Goal: Task Accomplishment & Management: Manage account settings

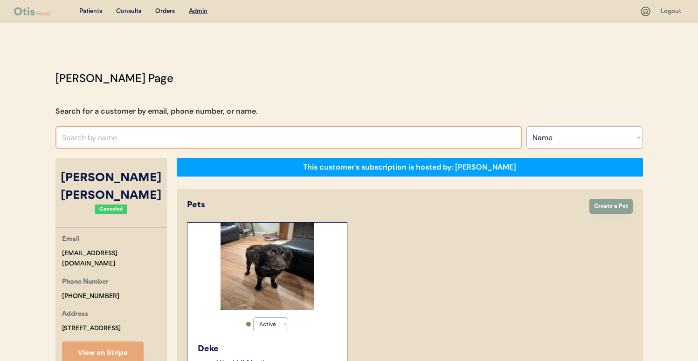
select select ""Name""
select select "true"
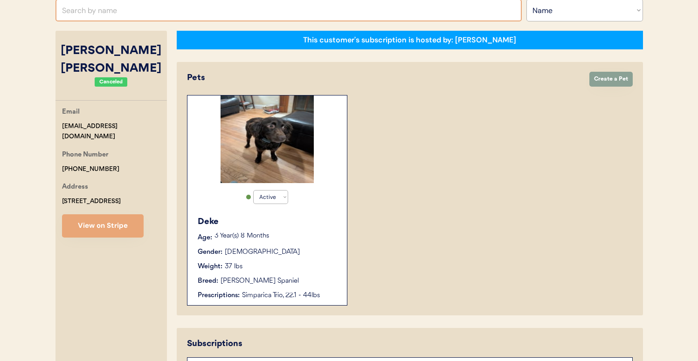
scroll to position [127, 0]
click at [140, 19] on input "text" at bounding box center [288, 10] width 466 height 22
click at [141, 15] on input "text" at bounding box center [288, 10] width 466 height 22
type input "amber orti"
type input "amber ortiz"
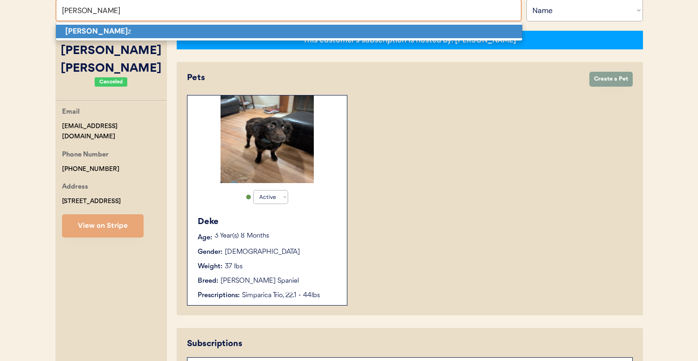
click at [145, 26] on p "Amber Orti z" at bounding box center [289, 32] width 466 height 14
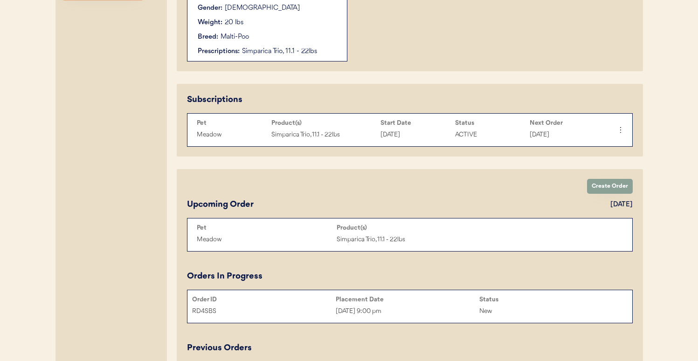
scroll to position [411, 0]
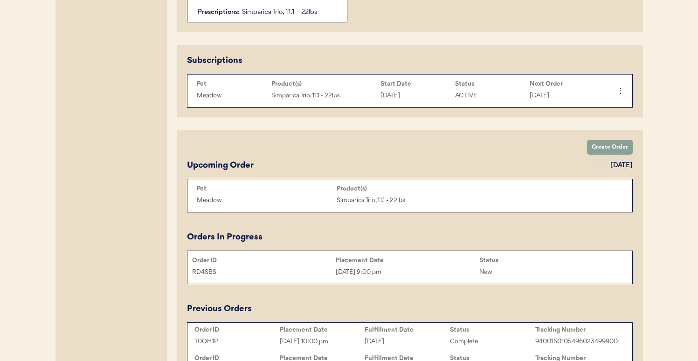
drag, startPoint x: 529, startPoint y: 93, endPoint x: 578, endPoint y: 94, distance: 49.0
click at [578, 94] on div "Meadow Simparica Trio, 11.1 - 22lbs Oct 28, 2024 ACTIVE Oct 15, 2025" at bounding box center [400, 96] width 417 height 14
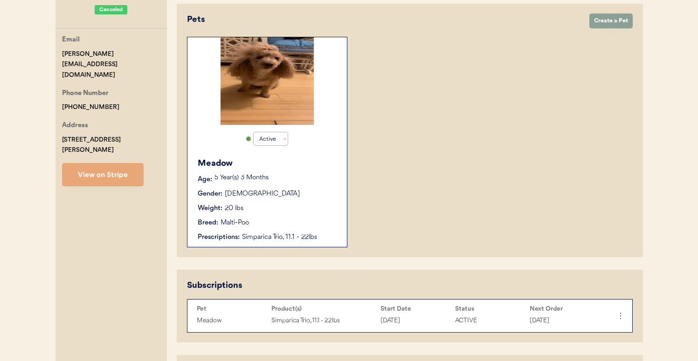
scroll to position [86, 0]
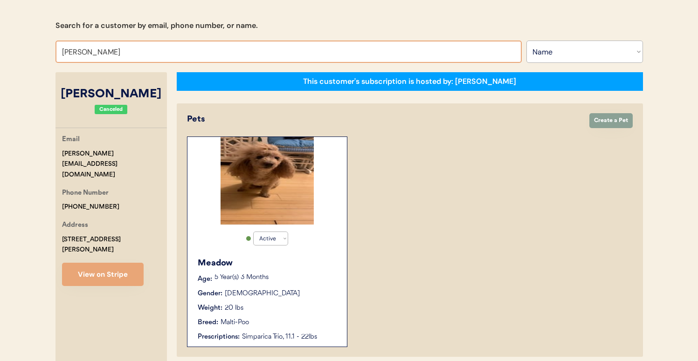
click at [150, 49] on input "Amber Ortiz" at bounding box center [288, 52] width 466 height 22
type input "palmer w"
type input "palmer williams"
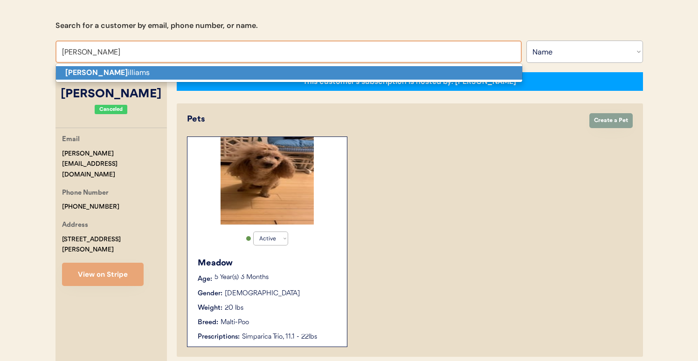
type input "[PERSON_NAME]"
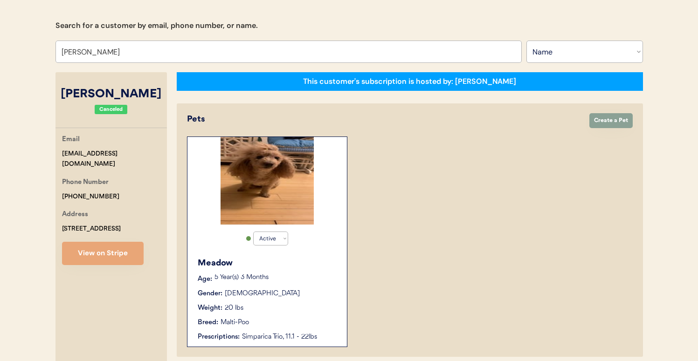
select select "false"
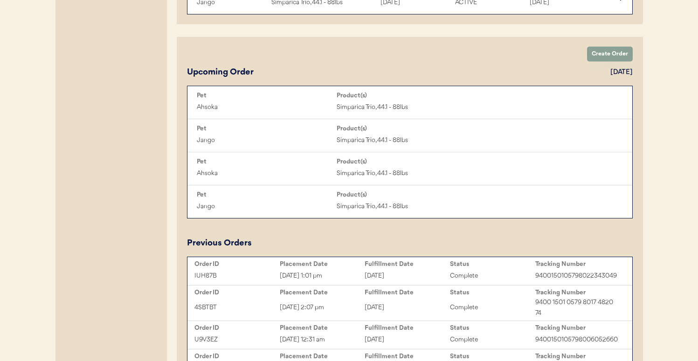
scroll to position [693, 0]
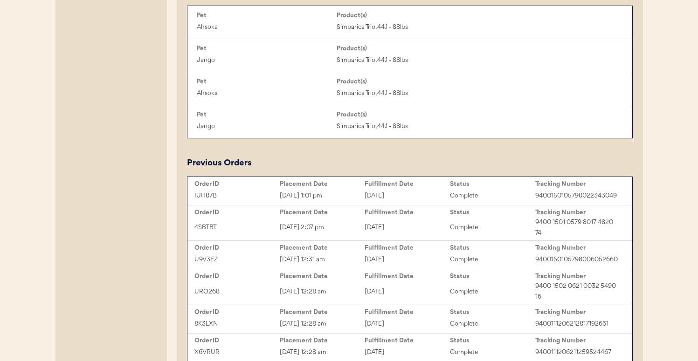
click at [422, 191] on div "August 19, 2025" at bounding box center [407, 196] width 85 height 11
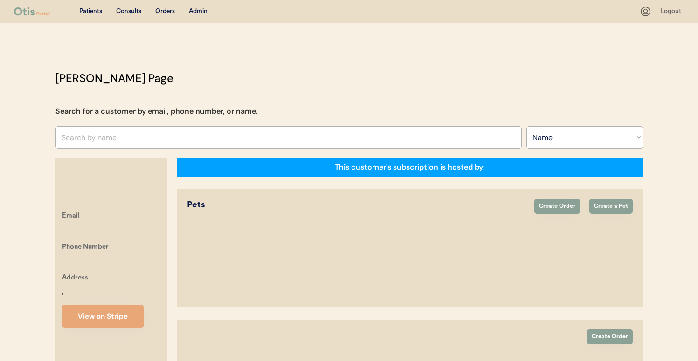
select select ""Name""
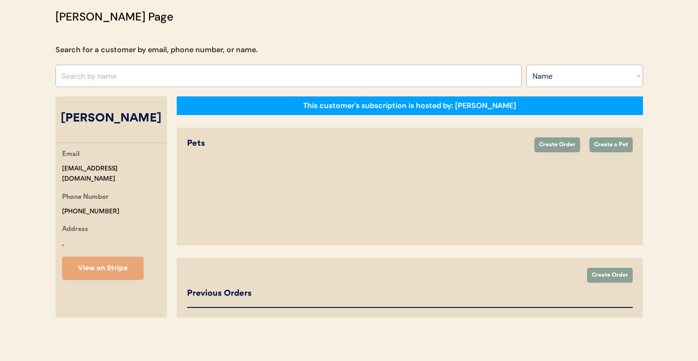
select select "true"
select select "false"
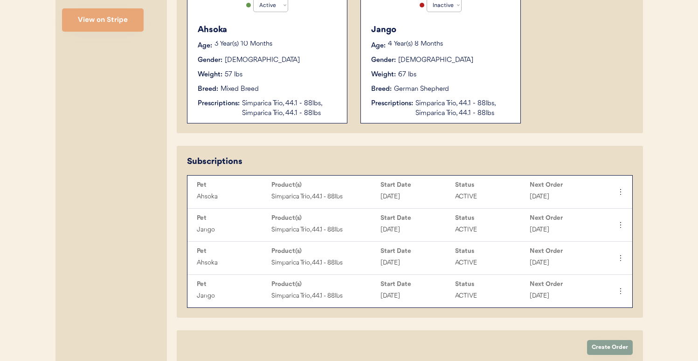
scroll to position [331, 0]
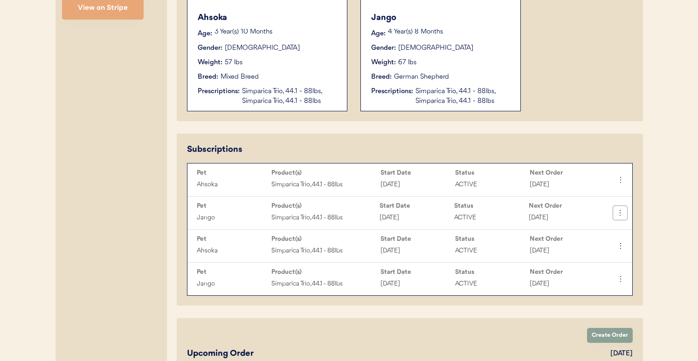
click at [618, 215] on icon at bounding box center [619, 212] width 9 height 9
click at [581, 269] on div "Cancel Subscription" at bounding box center [585, 270] width 66 height 14
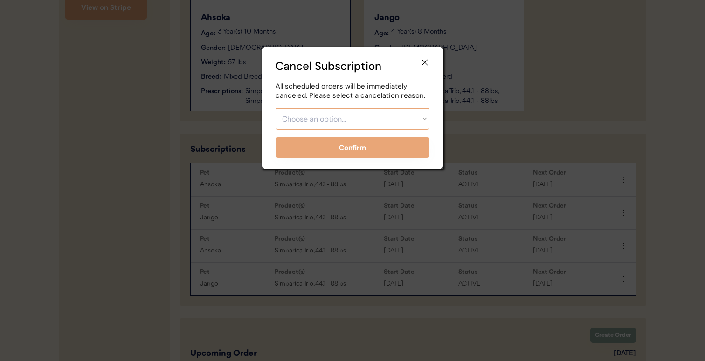
click at [367, 111] on select "Choose an option... Too expensive / can't afford Getting medication elsewhere (…" at bounding box center [353, 119] width 154 height 22
select select ""pet_passed_away""
click at [276, 108] on select "Choose an option... Too expensive / can't afford Getting medication elsewhere (…" at bounding box center [353, 119] width 154 height 22
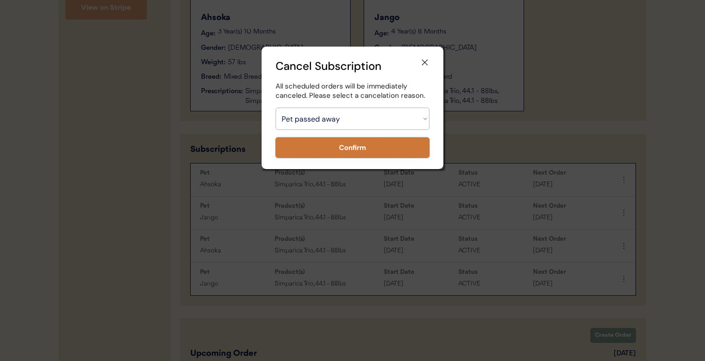
click at [362, 151] on button "Confirm" at bounding box center [353, 148] width 154 height 21
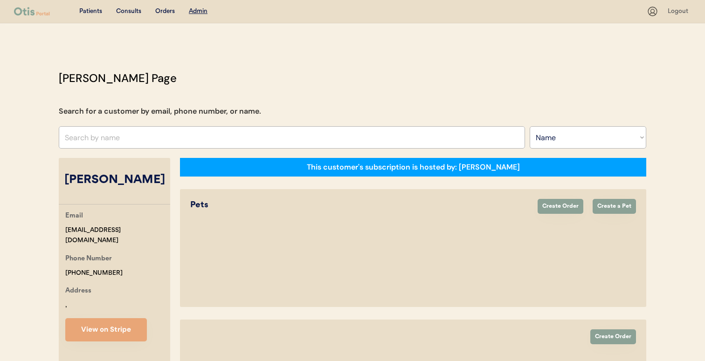
select select ""Name""
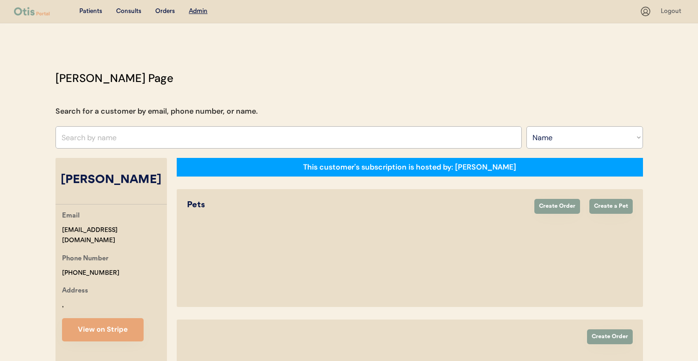
select select "true"
select select "false"
